Goal: Transaction & Acquisition: Book appointment/travel/reservation

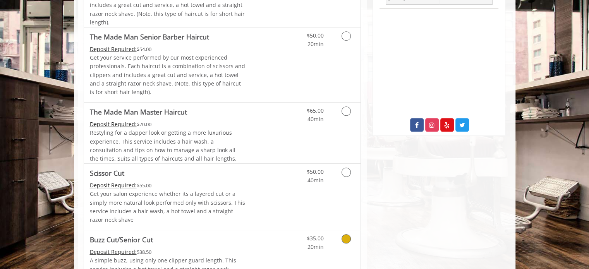
scroll to position [271, 0]
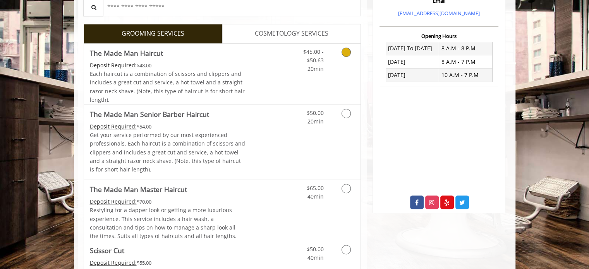
click at [352, 47] on link "Grooming services" at bounding box center [345, 59] width 20 height 30
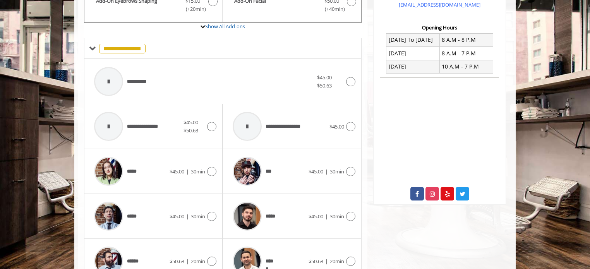
scroll to position [255, 0]
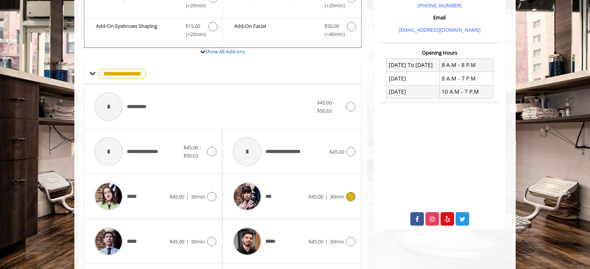
click at [353, 195] on icon at bounding box center [350, 196] width 9 height 9
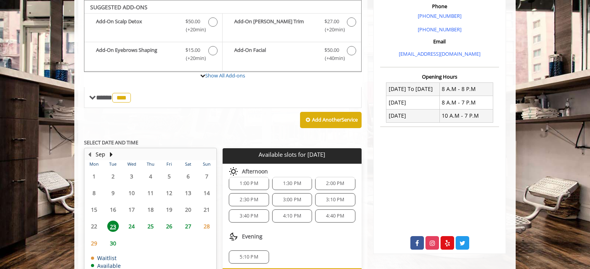
scroll to position [66, 0]
click at [298, 199] on span "3:00 PM" at bounding box center [292, 199] width 18 height 6
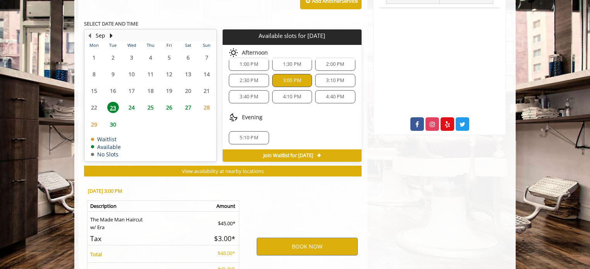
scroll to position [418, 0]
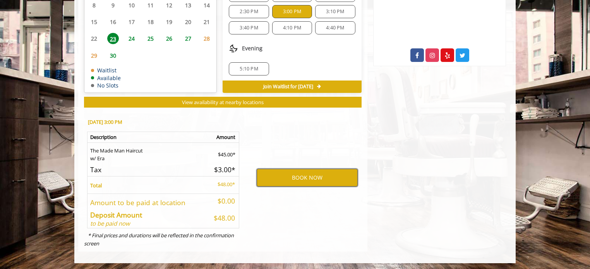
click at [316, 182] on button "BOOK NOW" at bounding box center [307, 178] width 101 height 18
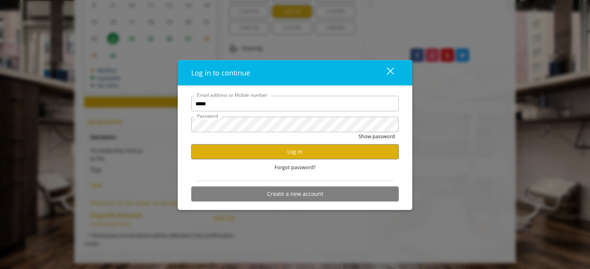
scroll to position [0, 0]
click at [315, 153] on button "Log in" at bounding box center [295, 151] width 208 height 15
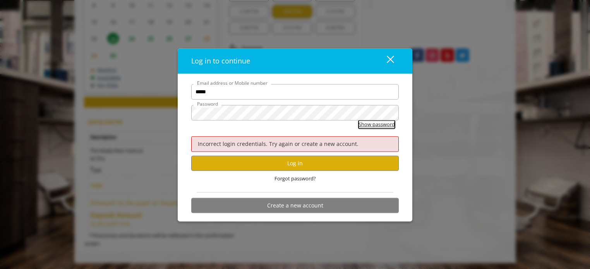
click at [373, 124] on button "Show password" at bounding box center [377, 124] width 36 height 8
click at [237, 91] on input "*****" at bounding box center [295, 91] width 208 height 15
type input "**********"
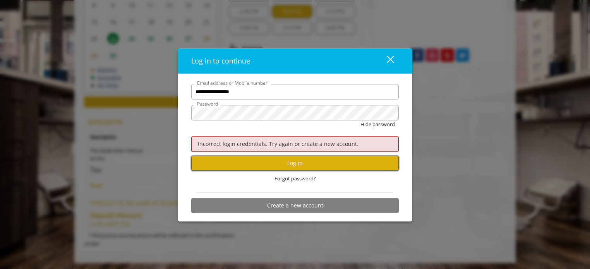
click at [305, 165] on button "Log in" at bounding box center [295, 163] width 208 height 15
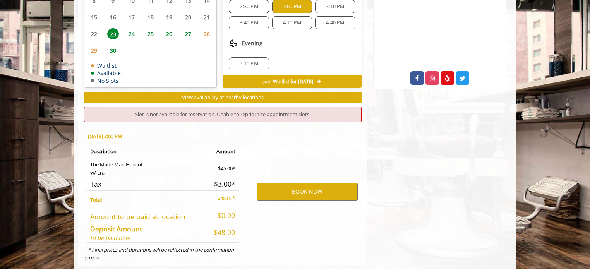
scroll to position [409, 0]
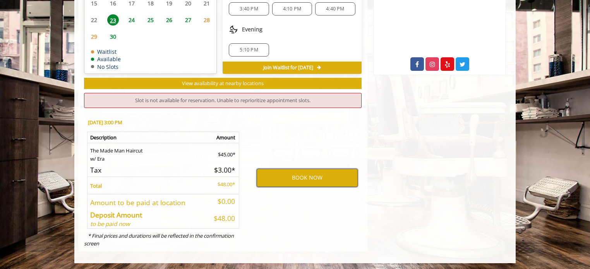
click at [300, 175] on button "BOOK NOW" at bounding box center [307, 178] width 101 height 18
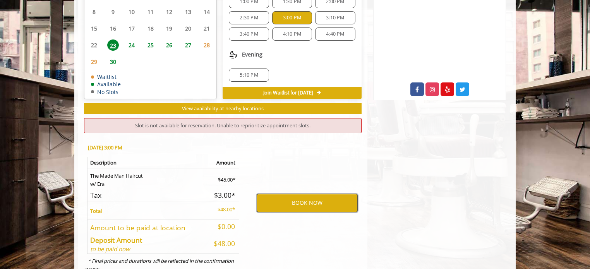
scroll to position [371, 0]
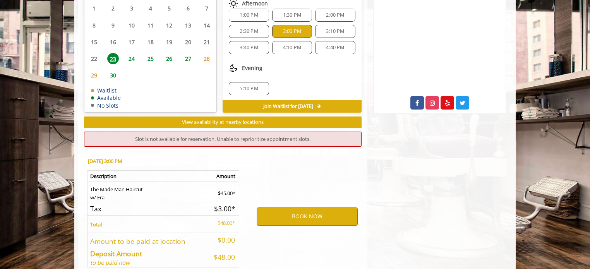
click at [327, 31] on span "3:10 PM" at bounding box center [335, 31] width 18 height 6
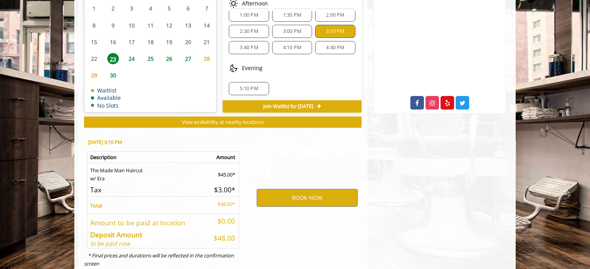
scroll to position [391, 0]
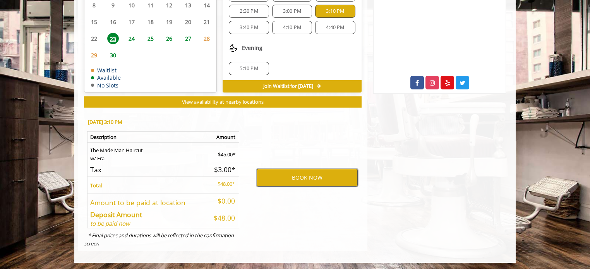
click at [321, 178] on button "BOOK NOW" at bounding box center [307, 178] width 101 height 18
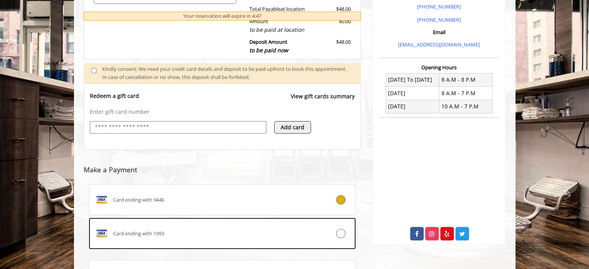
scroll to position [315, 0]
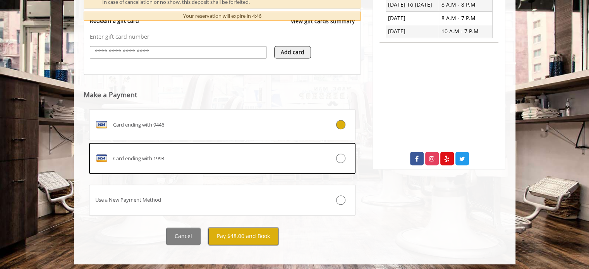
click at [253, 234] on button "Pay $48.00 and Book" at bounding box center [243, 236] width 70 height 17
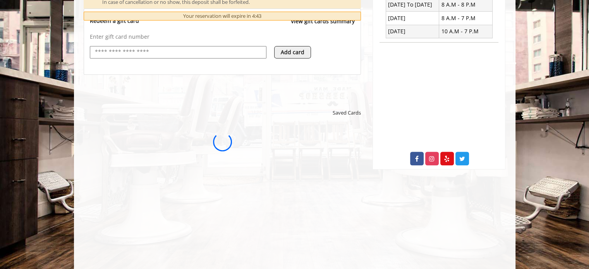
scroll to position [0, 0]
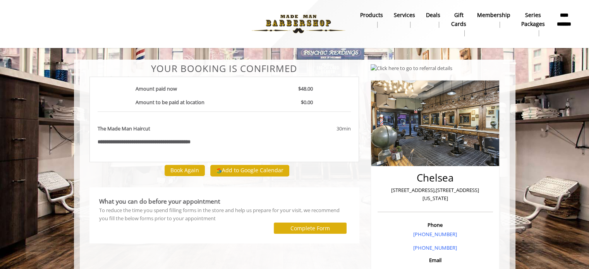
click at [270, 96] on div "Amount paid now $48.00" at bounding box center [224, 92] width 189 height 14
